Goal: Task Accomplishment & Management: Manage account settings

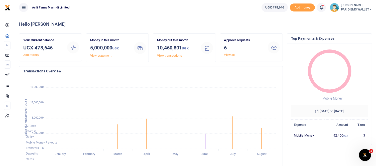
click at [319, 8] on icon at bounding box center [321, 8] width 5 height 6
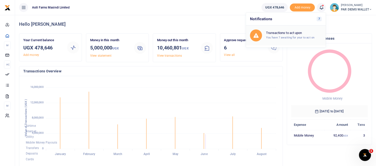
click at [304, 31] on h6 "Transactions to act upon" at bounding box center [294, 33] width 56 height 4
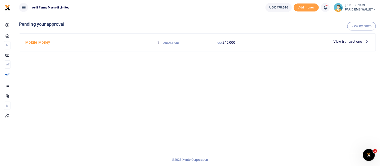
click at [366, 42] on icon at bounding box center [367, 42] width 6 height 6
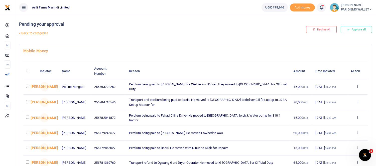
click at [28, 86] on input "checkbox" at bounding box center [27, 86] width 3 height 3
checkbox input "true"
click at [27, 103] on input "checkbox" at bounding box center [27, 101] width 3 height 3
checkbox input "true"
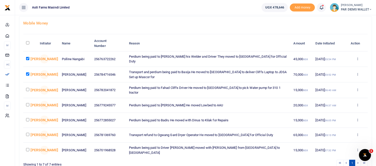
scroll to position [56, 0]
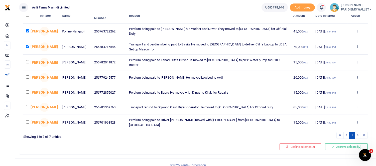
click at [26, 109] on input "checkbox" at bounding box center [27, 106] width 3 height 3
checkbox input "true"
click at [345, 149] on button "Approve selected (3)" at bounding box center [346, 147] width 43 height 7
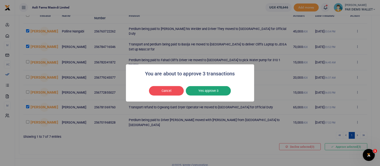
click at [207, 91] on button "Yes approve 3" at bounding box center [208, 91] width 45 height 10
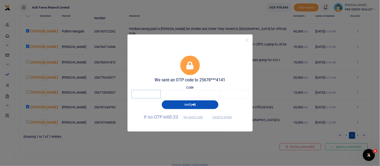
click at [153, 96] on input "text" at bounding box center [145, 94] width 29 height 9
click at [216, 117] on button "Send to email" at bounding box center [222, 117] width 28 height 9
click at [152, 96] on input "text" at bounding box center [145, 94] width 29 height 9
type input "8"
type input "4"
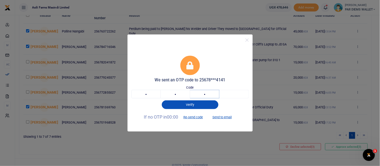
type input "6"
type input "9"
